Goal: Find specific page/section: Find specific page/section

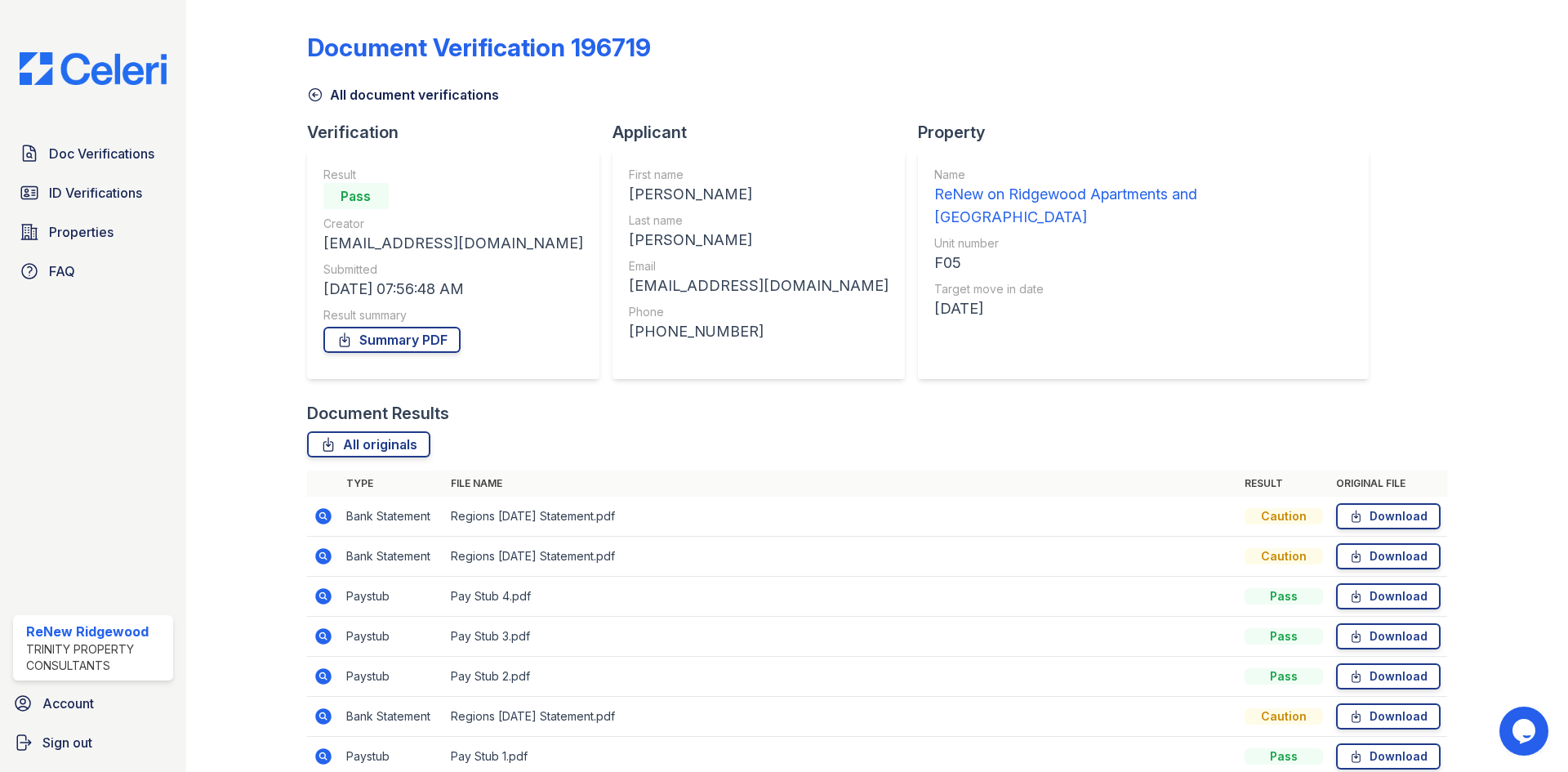
scroll to position [77, 0]
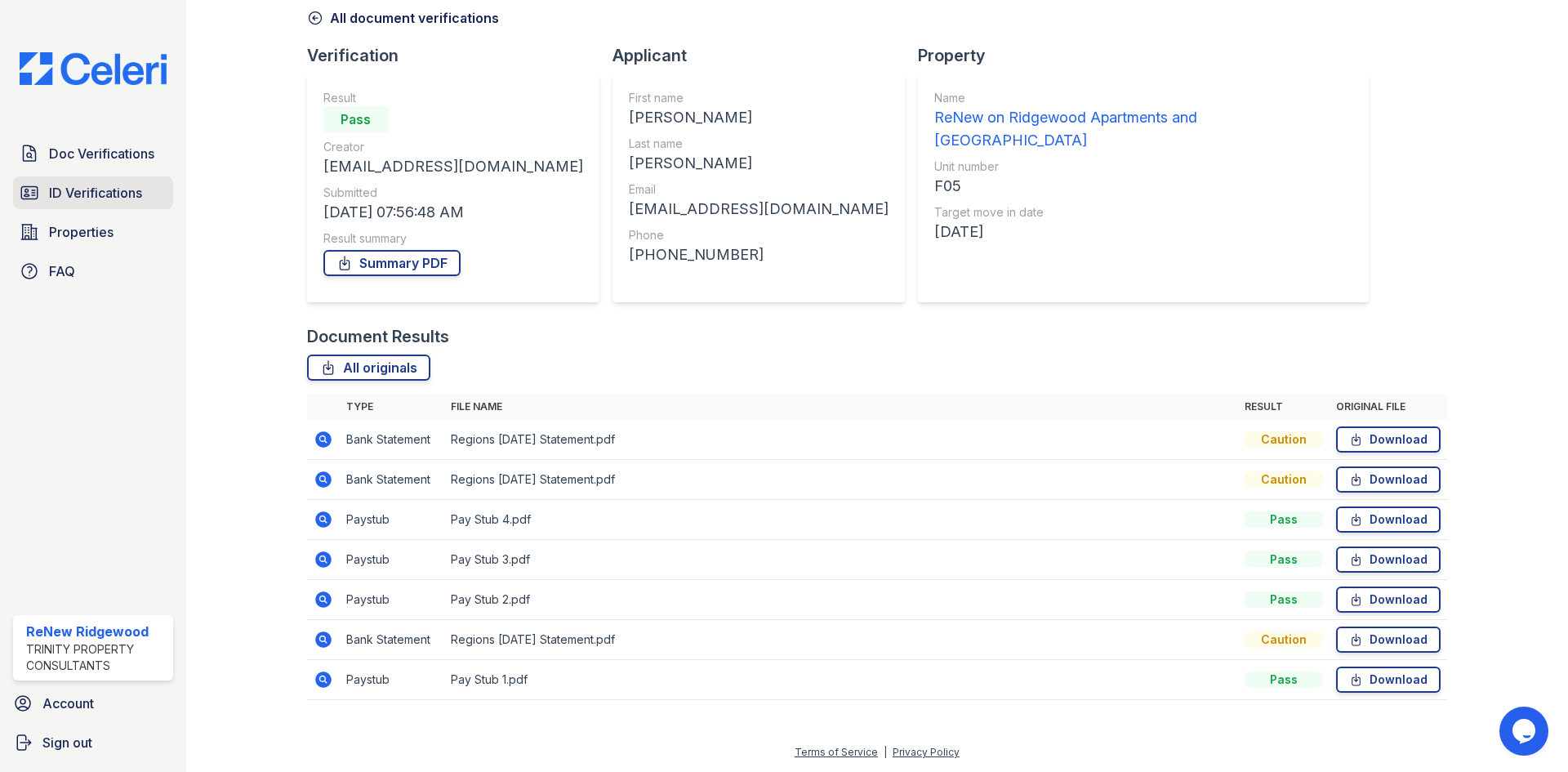
click at [115, 195] on span "ID Verifications" at bounding box center [95, 193] width 93 height 19
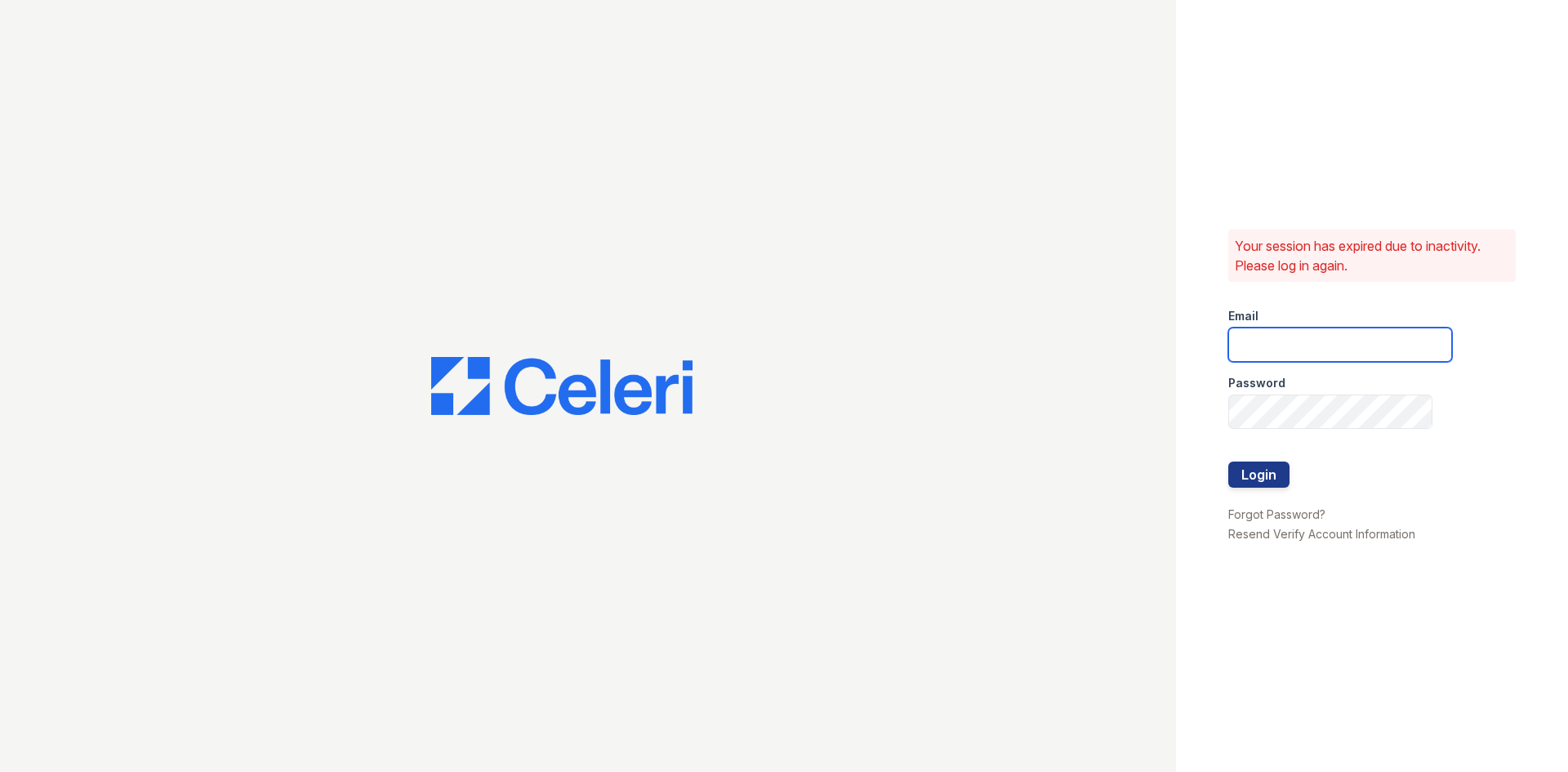
type input "[EMAIL_ADDRESS][DOMAIN_NAME]"
click at [1245, 482] on button "Login" at bounding box center [1258, 474] width 61 height 26
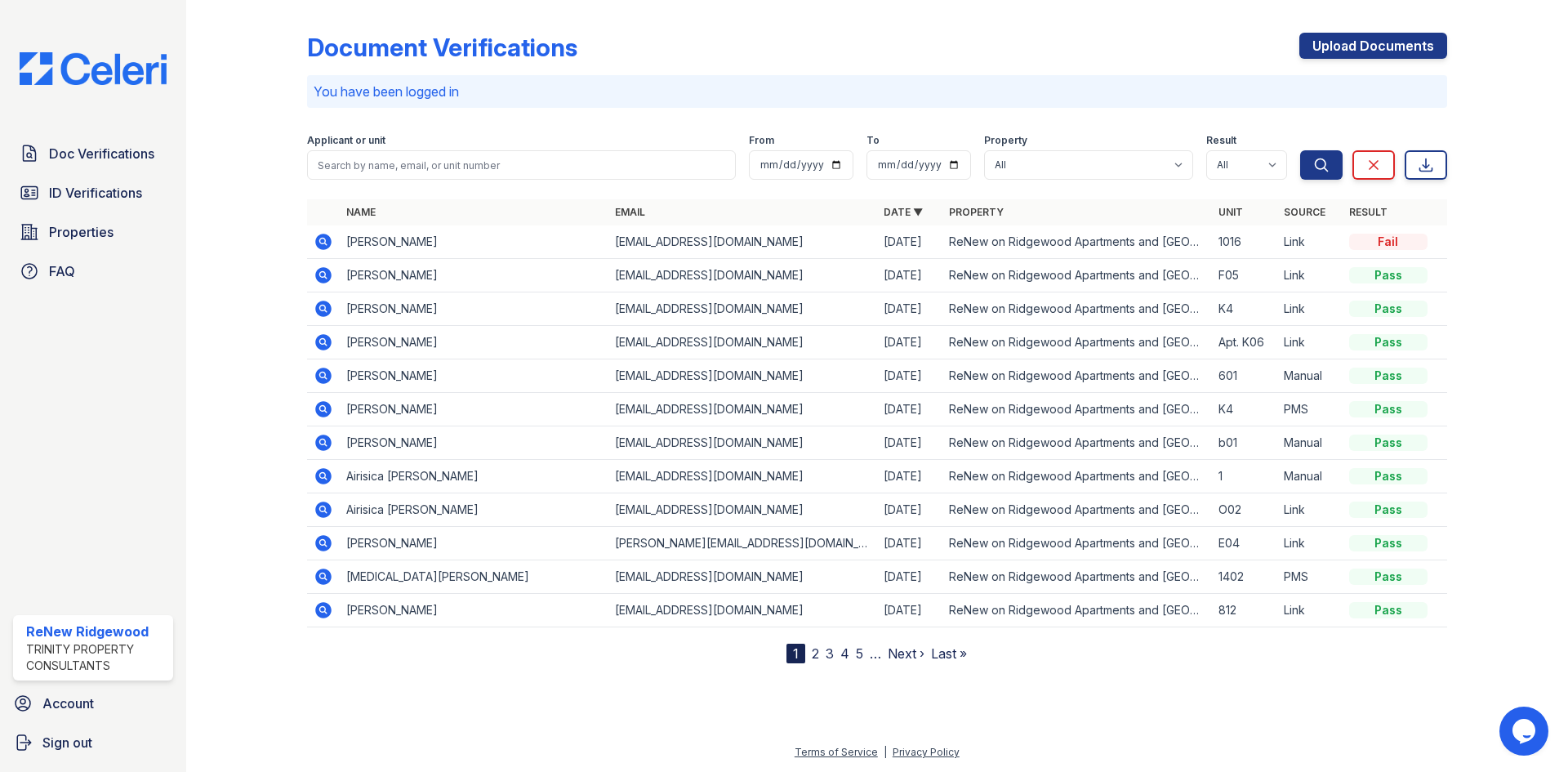
click at [819, 653] on nav "1 2 3 4 5 … Next › Last »" at bounding box center [877, 653] width 181 height 19
click at [812, 656] on link "2" at bounding box center [816, 653] width 8 height 17
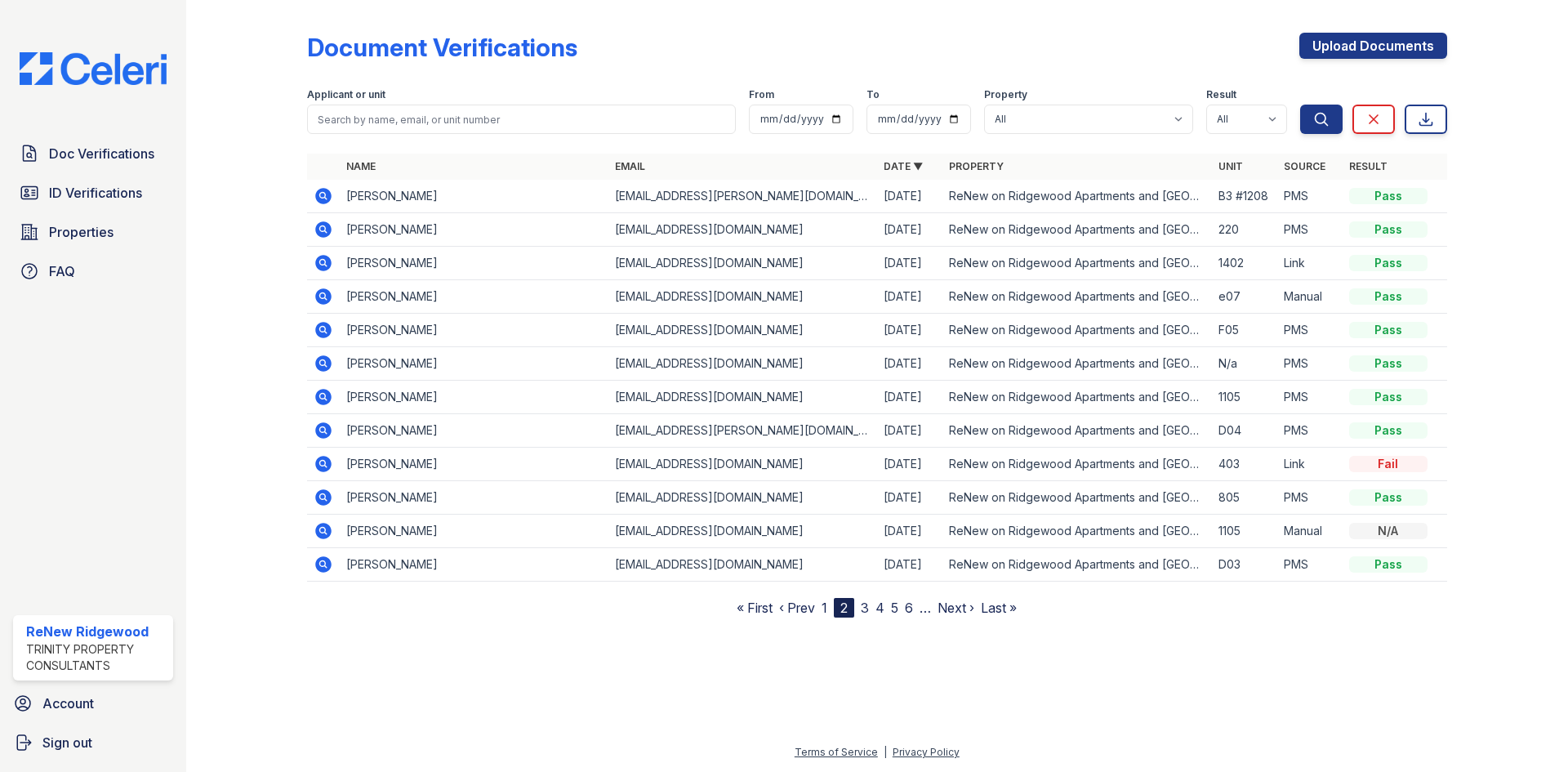
click at [797, 652] on div at bounding box center [877, 693] width 1330 height 99
click at [94, 193] on span "ID Verifications" at bounding box center [95, 193] width 93 height 19
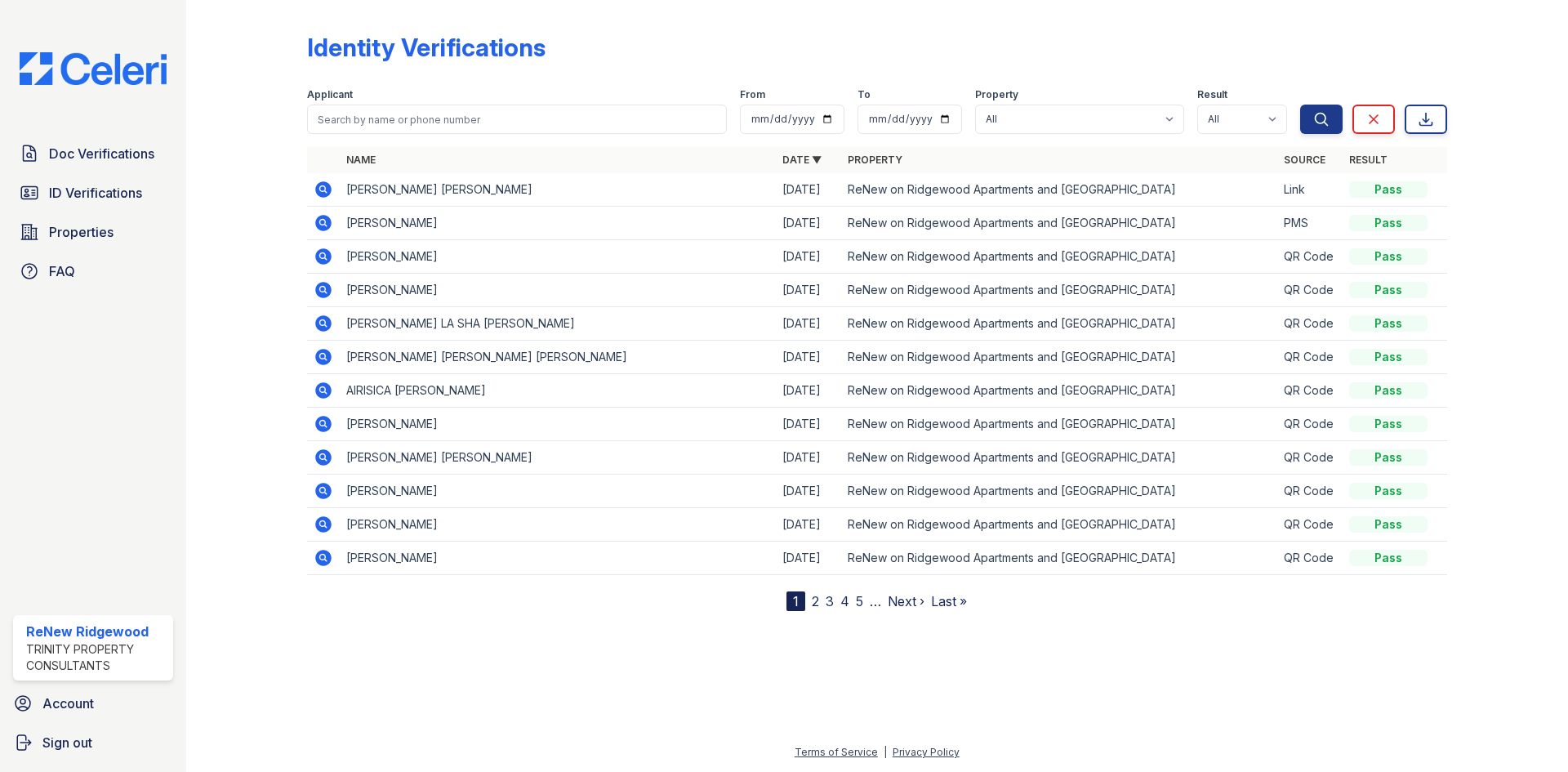
click at [477, 147] on th "Name" at bounding box center [557, 159] width 436 height 26
click at [487, 102] on div "Applicant" at bounding box center [517, 96] width 420 height 17
click at [467, 122] on input "search" at bounding box center [517, 120] width 420 height 29
type input "tat"
click at [375, 122] on input "tat" at bounding box center [517, 120] width 420 height 29
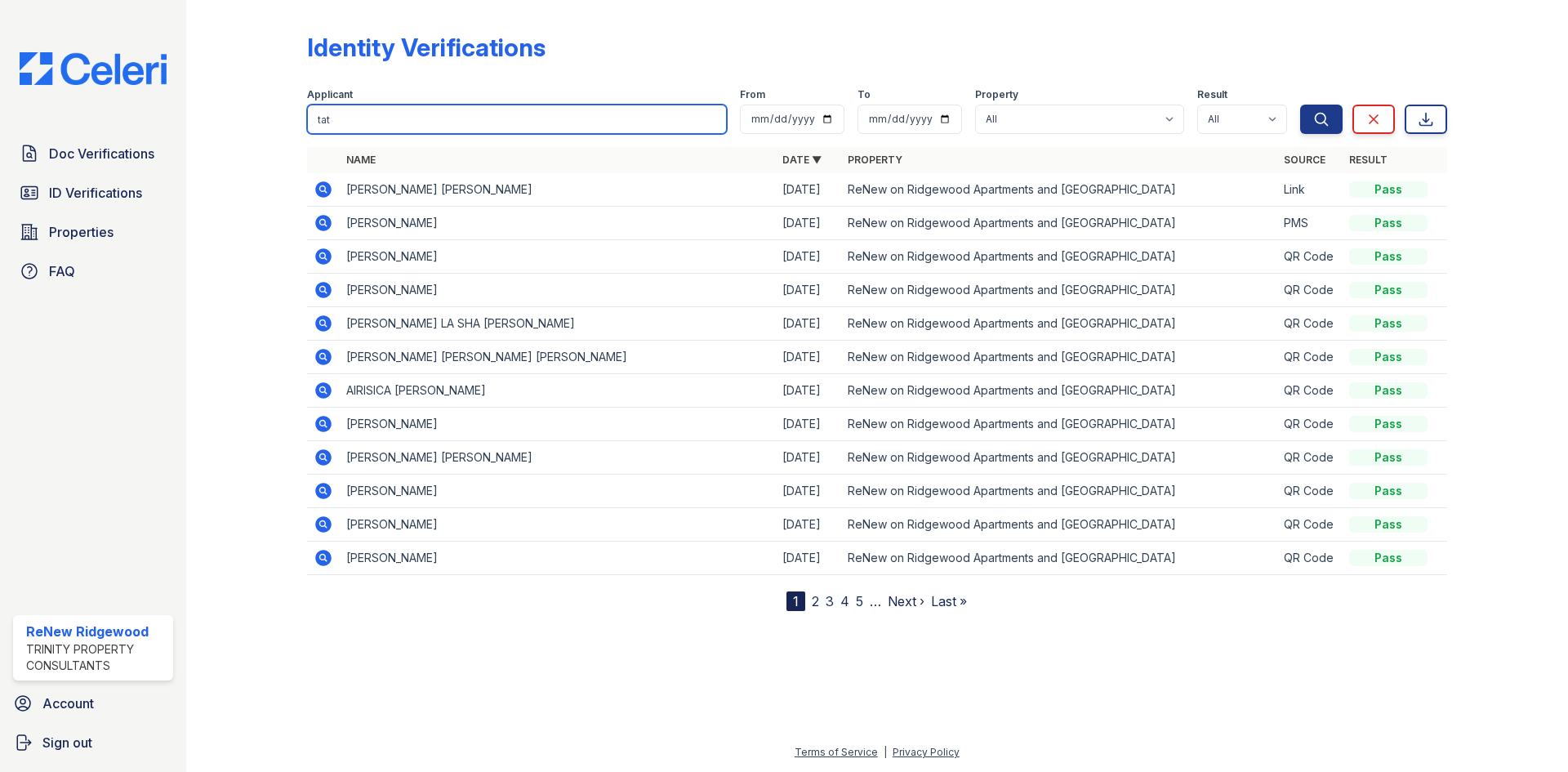
click at [375, 122] on input "tat" at bounding box center [517, 120] width 420 height 29
type input "LOVIE"
click at [1300, 105] on button "Search" at bounding box center [1321, 120] width 43 height 29
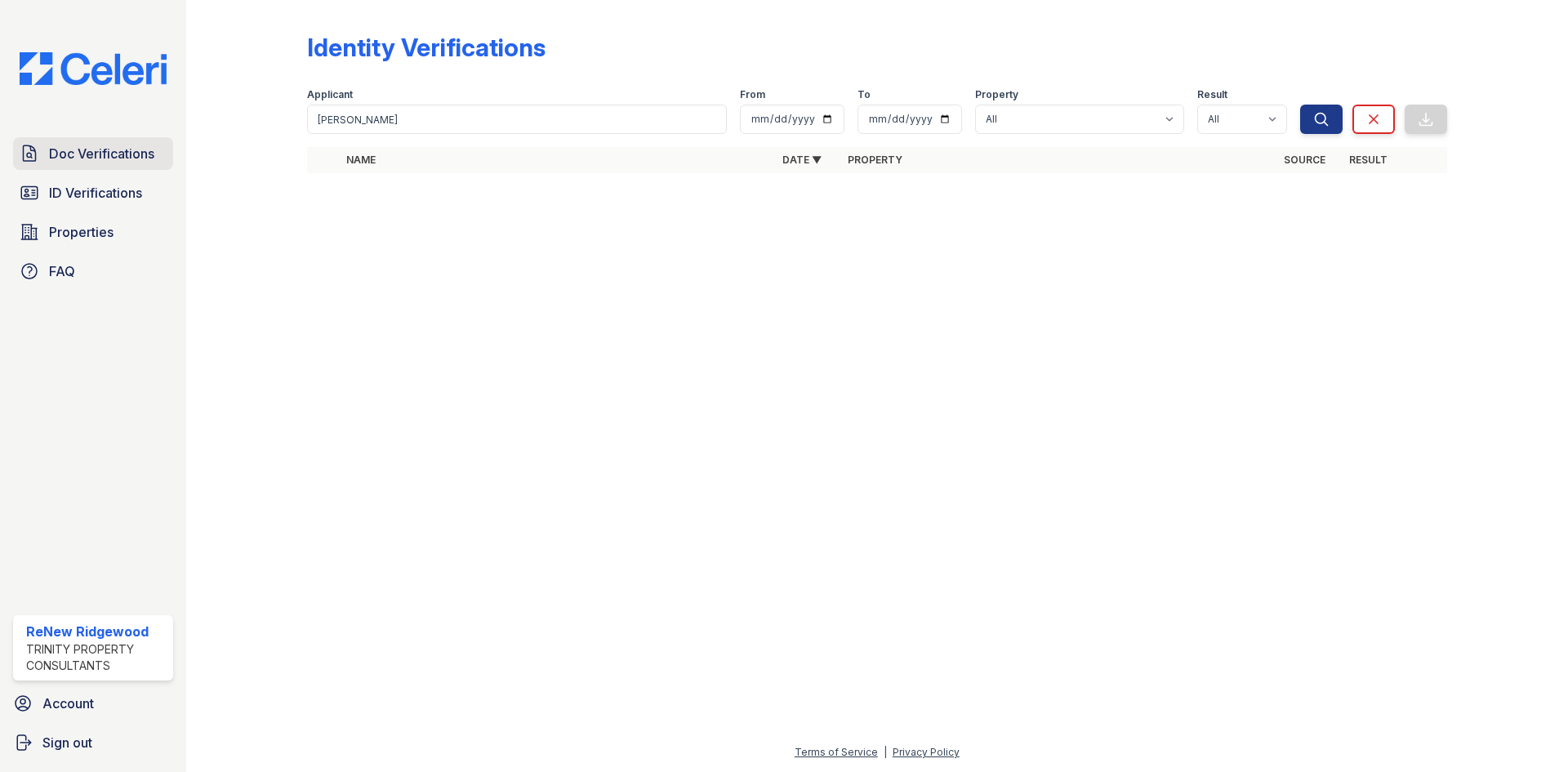
click at [124, 157] on span "Doc Verifications" at bounding box center [101, 154] width 105 height 19
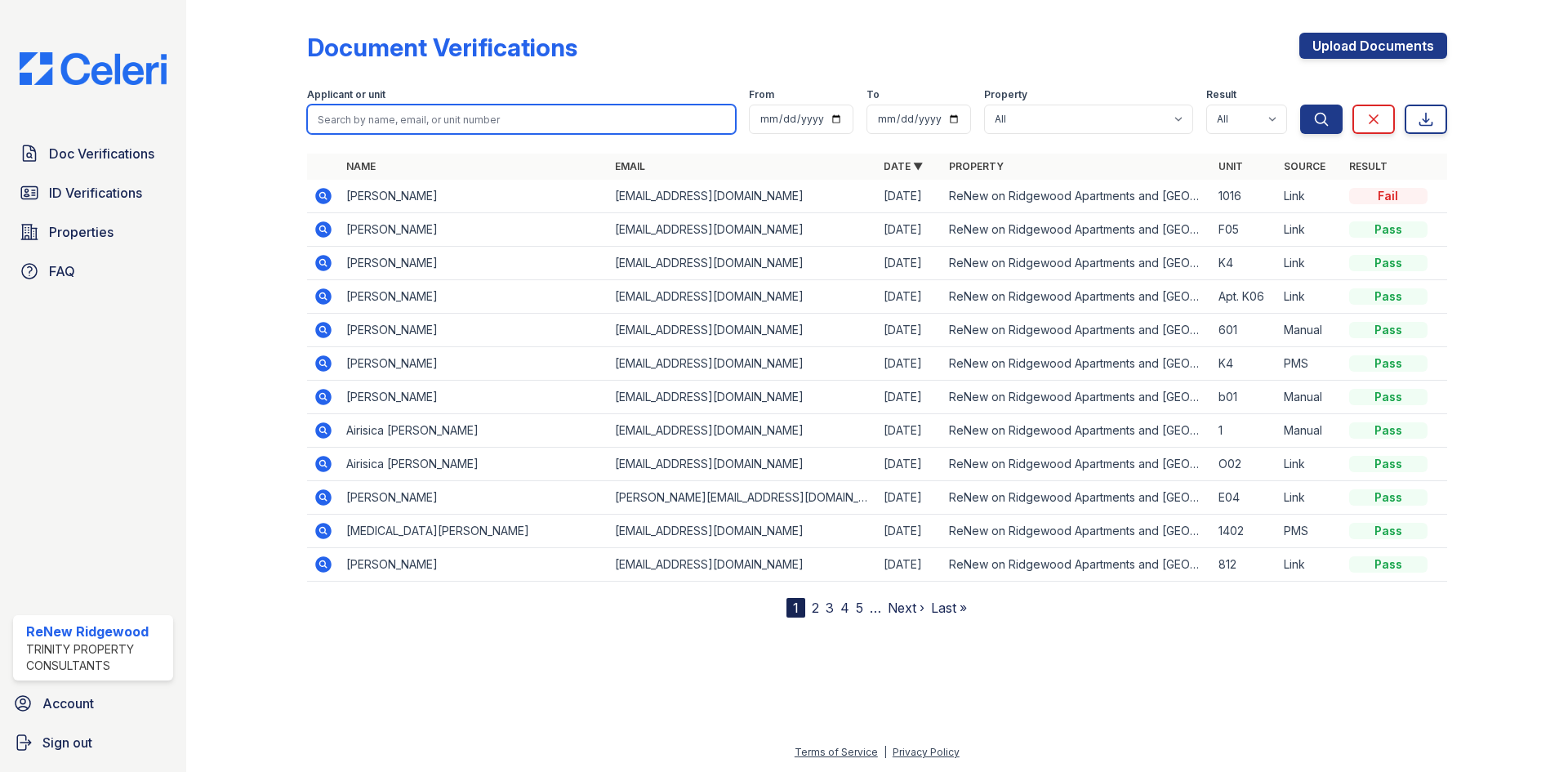
click at [376, 125] on input "search" at bounding box center [521, 120] width 429 height 29
type input "LOVIE"
click at [1300, 105] on button "Search" at bounding box center [1321, 120] width 43 height 29
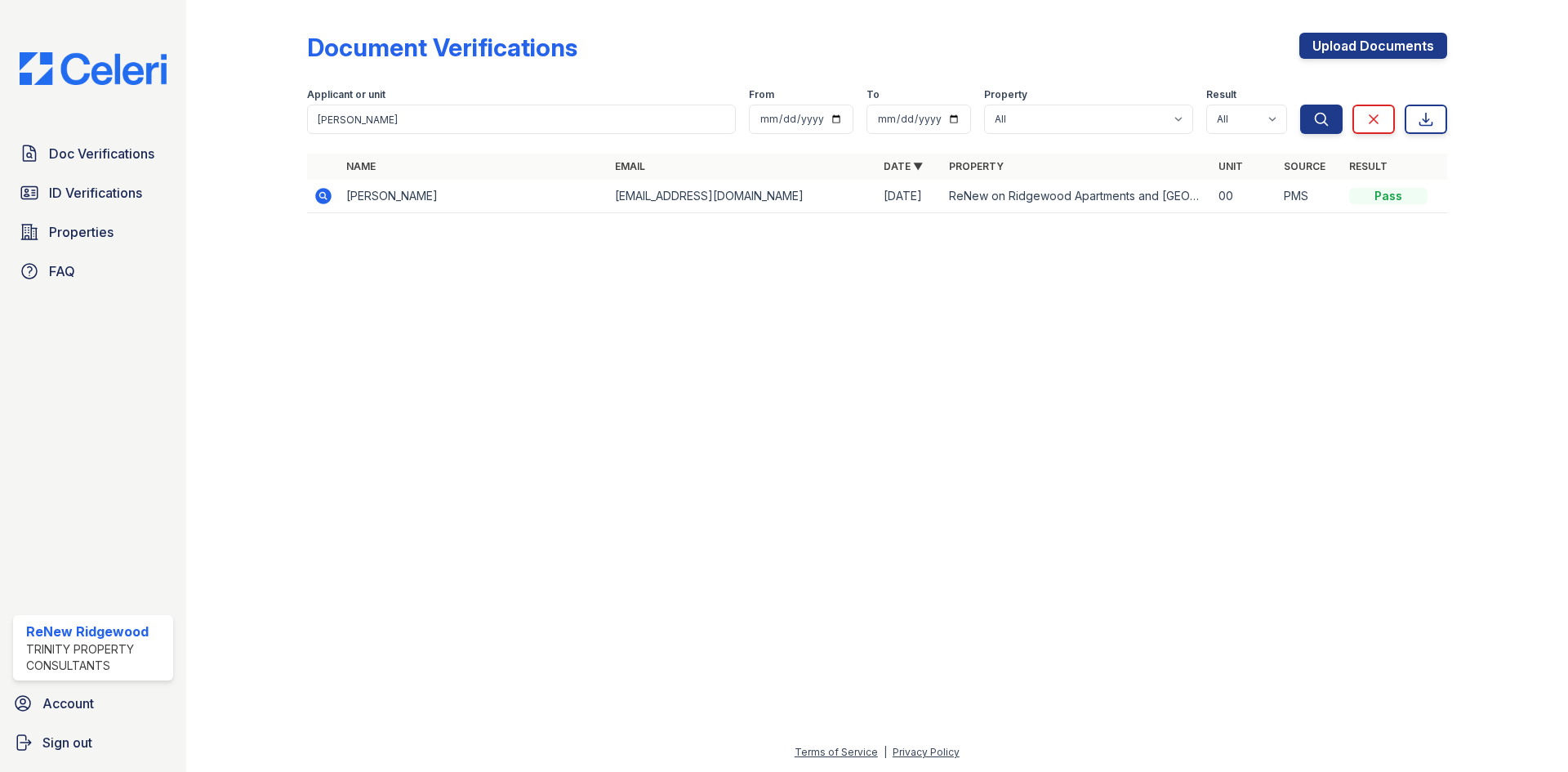
click at [314, 194] on icon at bounding box center [324, 196] width 19 height 19
